Goal: Find specific page/section: Find specific page/section

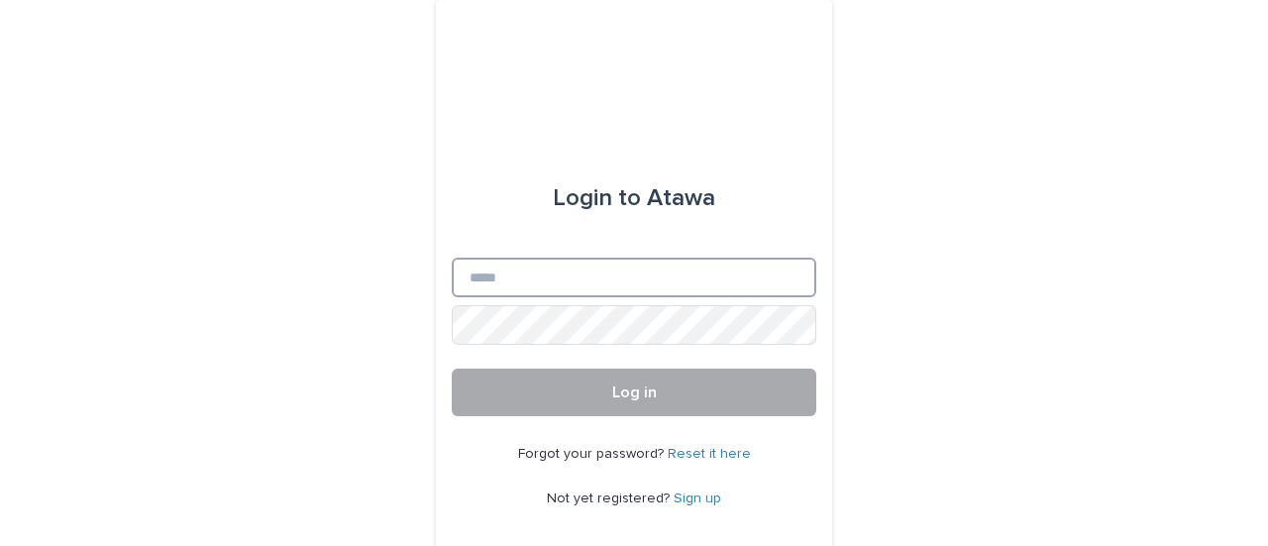
type input "**********"
click at [648, 391] on span "Log in" at bounding box center [634, 392] width 45 height 16
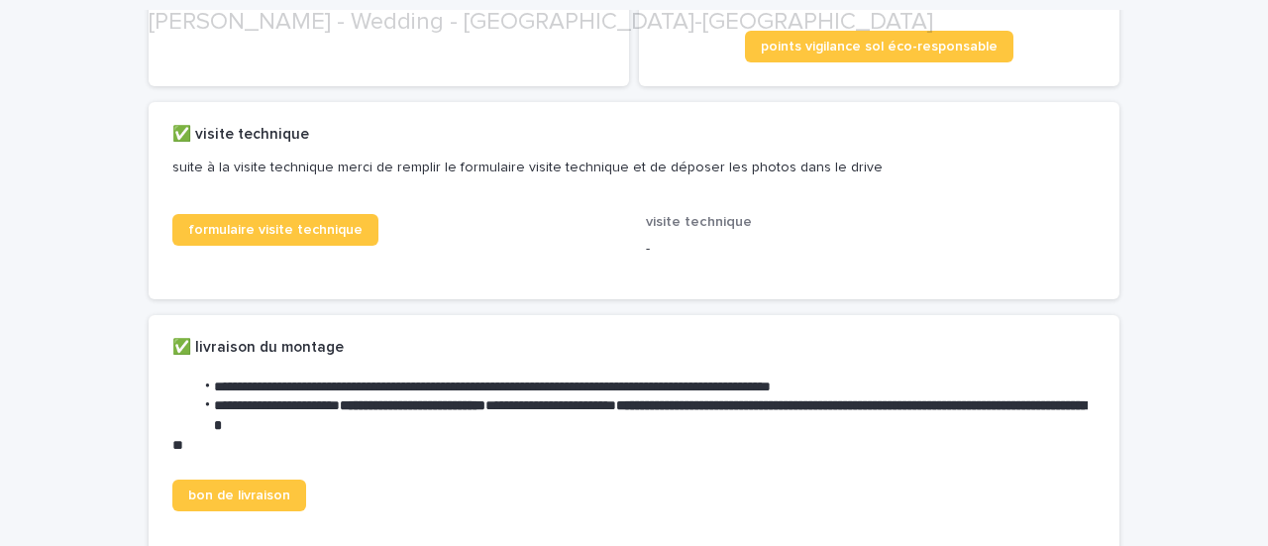
scroll to position [495, 0]
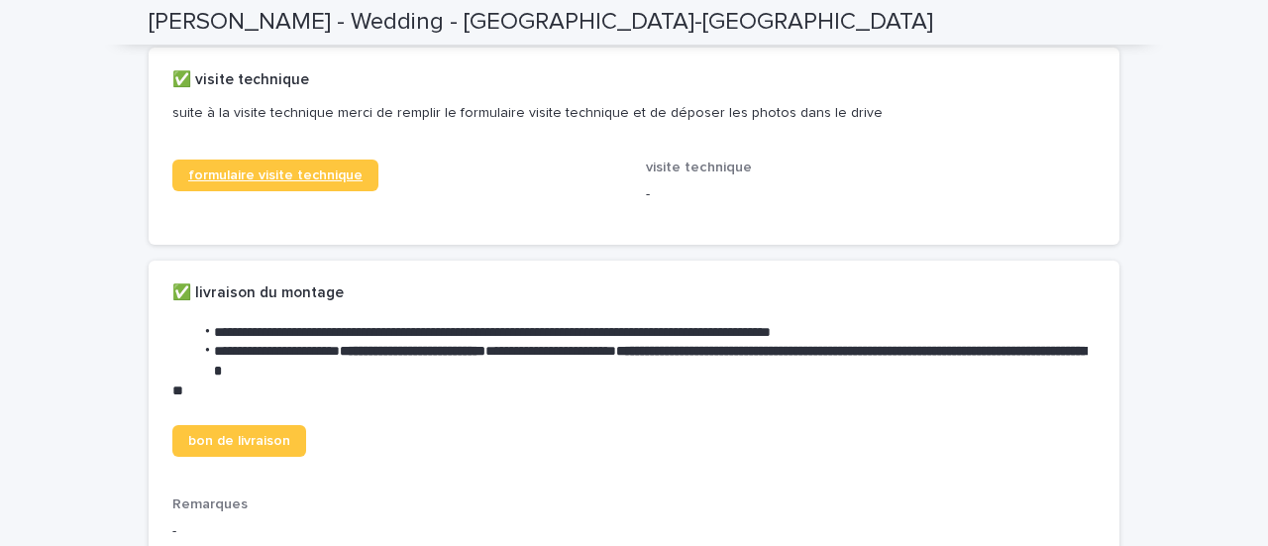
click at [321, 182] on span "formulaire visite technique" at bounding box center [275, 175] width 174 height 14
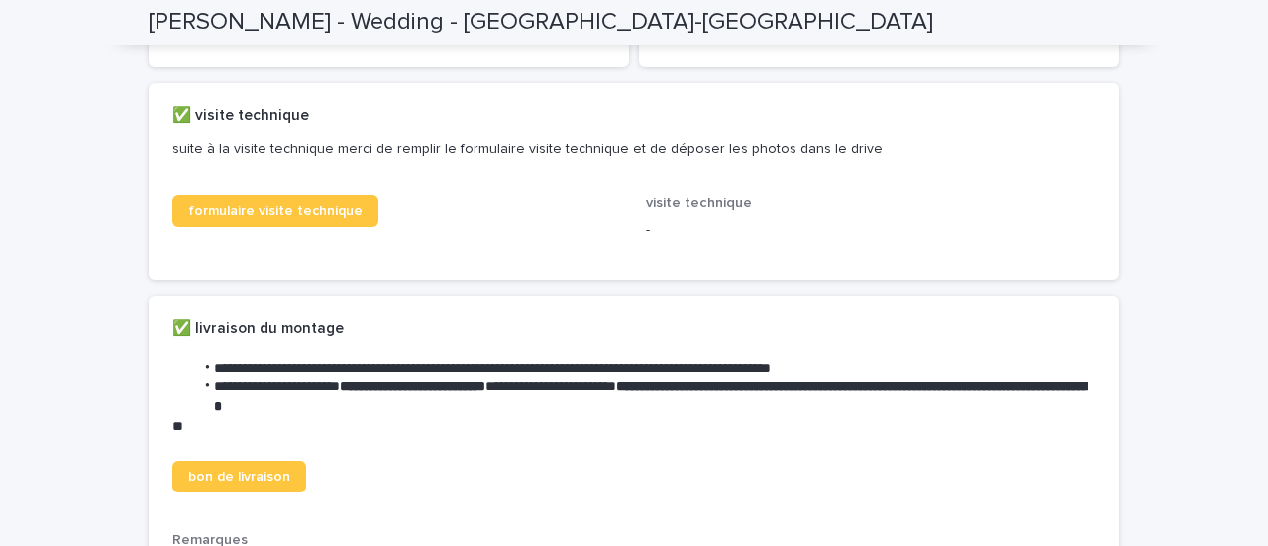
scroll to position [0, 0]
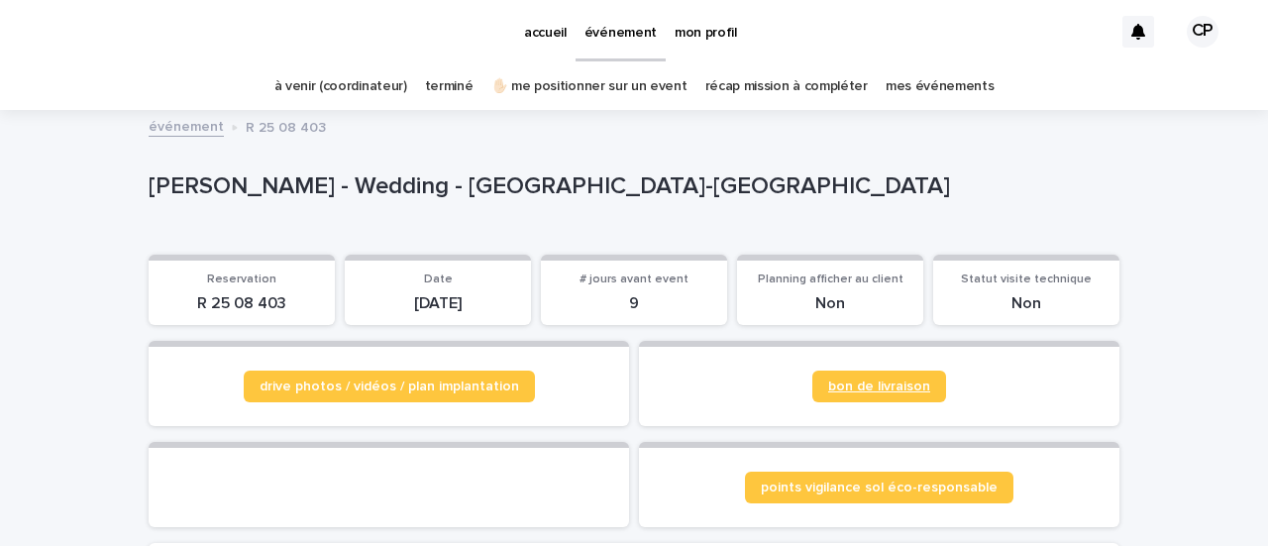
click at [854, 390] on span "bon de livraison" at bounding box center [879, 386] width 102 height 14
